Goal: Entertainment & Leisure: Consume media (video, audio)

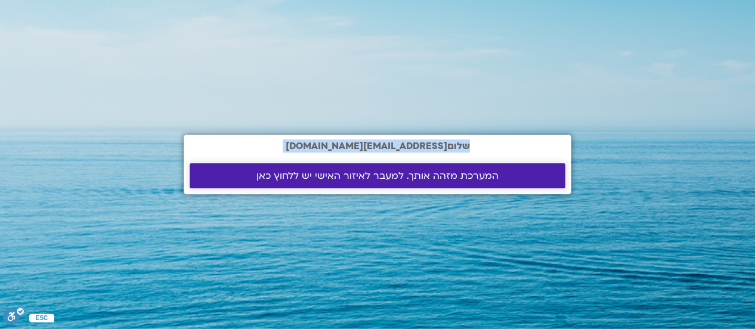
drag, startPoint x: 0, startPoint y: 0, endPoint x: 493, endPoint y: 181, distance: 524.9
click at [493, 181] on section "שלום shlomitergon1@gmail.com המערכת מזהה אותך. למעבר לאיזור האישי יש ללחוץ כאן" at bounding box center [377, 164] width 755 height 329
click at [458, 174] on span "המערכת מזהה אותך. למעבר לאיזור האישי יש ללחוץ כאן" at bounding box center [378, 176] width 242 height 11
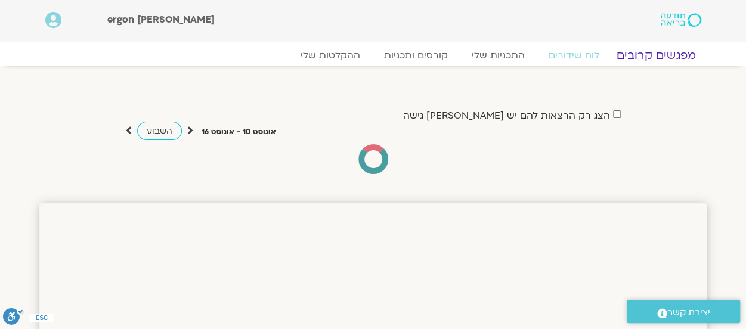
click at [666, 53] on link "מפגשים קרובים" at bounding box center [656, 55] width 108 height 14
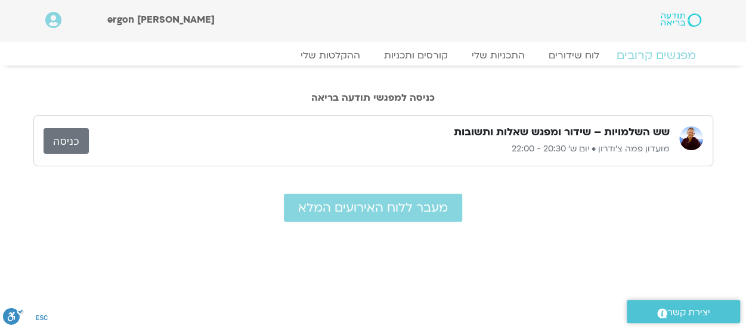
click at [666, 51] on link "מפגשים קרובים" at bounding box center [656, 55] width 108 height 14
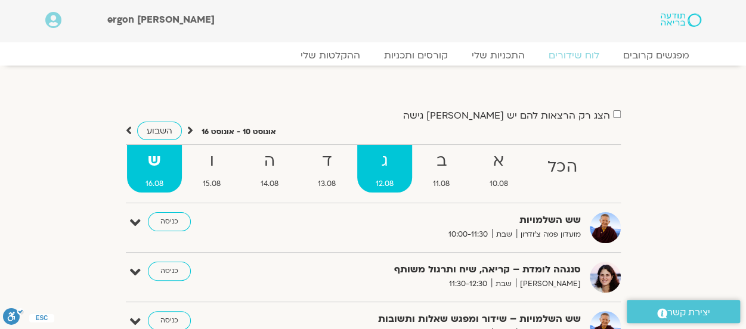
click at [384, 158] on strong "ג" at bounding box center [384, 161] width 55 height 27
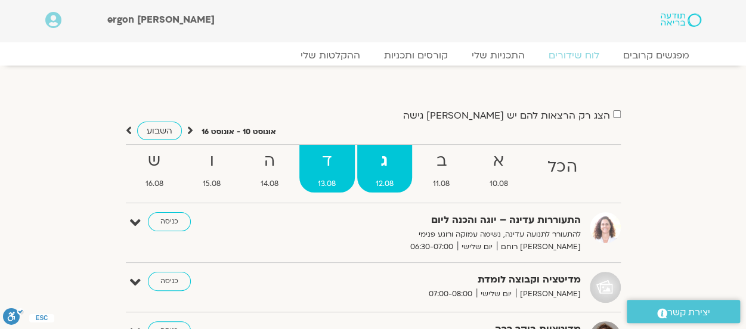
click at [325, 155] on strong "ד" at bounding box center [326, 161] width 55 height 27
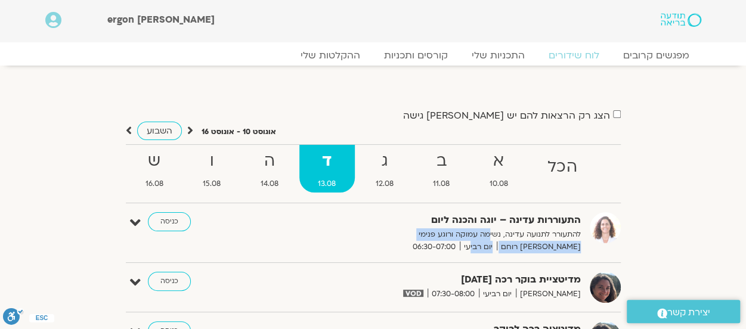
drag, startPoint x: 490, startPoint y: 236, endPoint x: 483, endPoint y: 253, distance: 19.0
click at [483, 253] on div "התעוררות עדינה – יוגה והכנה ליום להתעורר לתנועה עדינה, נשימה עמוקה ורוגע פנימי …" at bounding box center [373, 237] width 495 height 51
click at [423, 292] on img at bounding box center [413, 293] width 20 height 7
click at [160, 277] on link "כניסה" at bounding box center [169, 281] width 43 height 19
